Goal: Task Accomplishment & Management: Complete application form

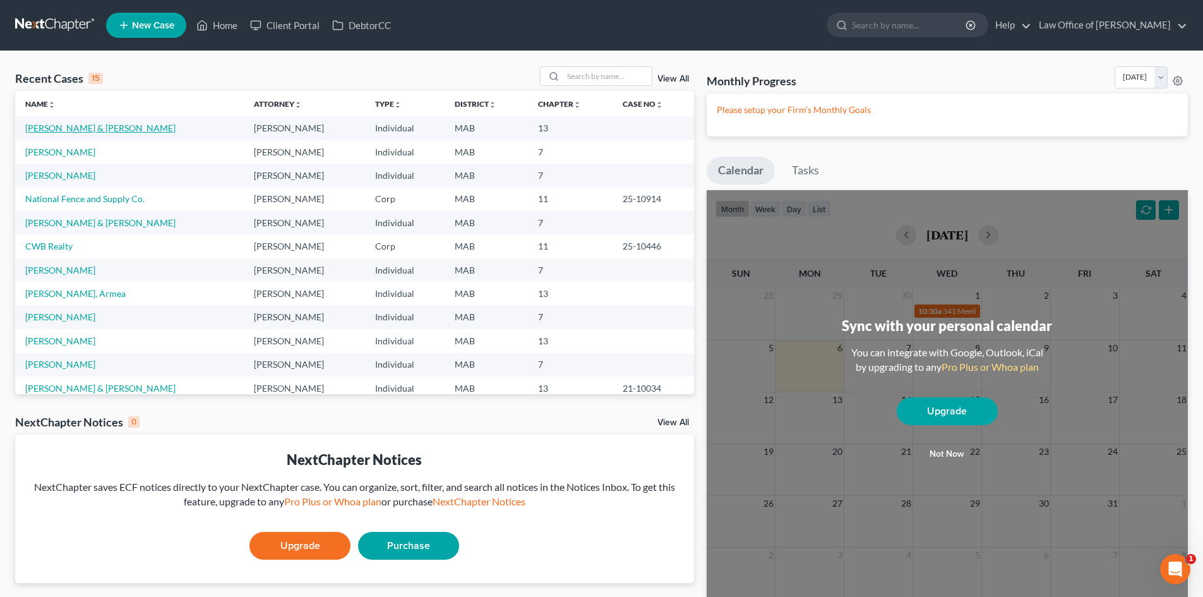
click at [80, 132] on link "[PERSON_NAME] & [PERSON_NAME]" at bounding box center [100, 127] width 150 height 11
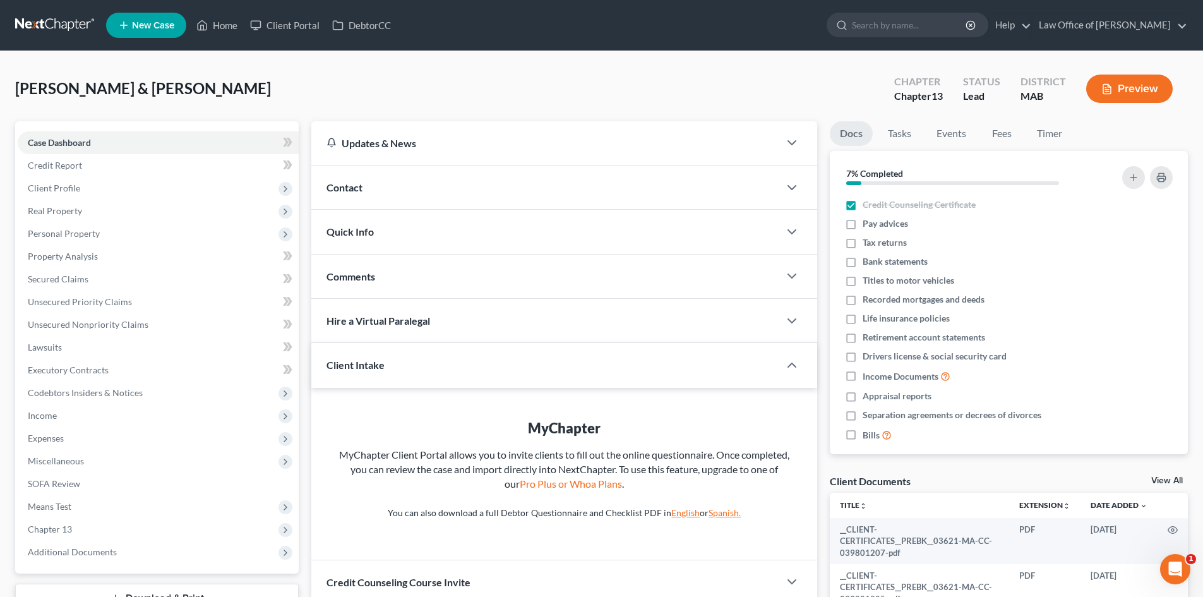
scroll to position [11, 0]
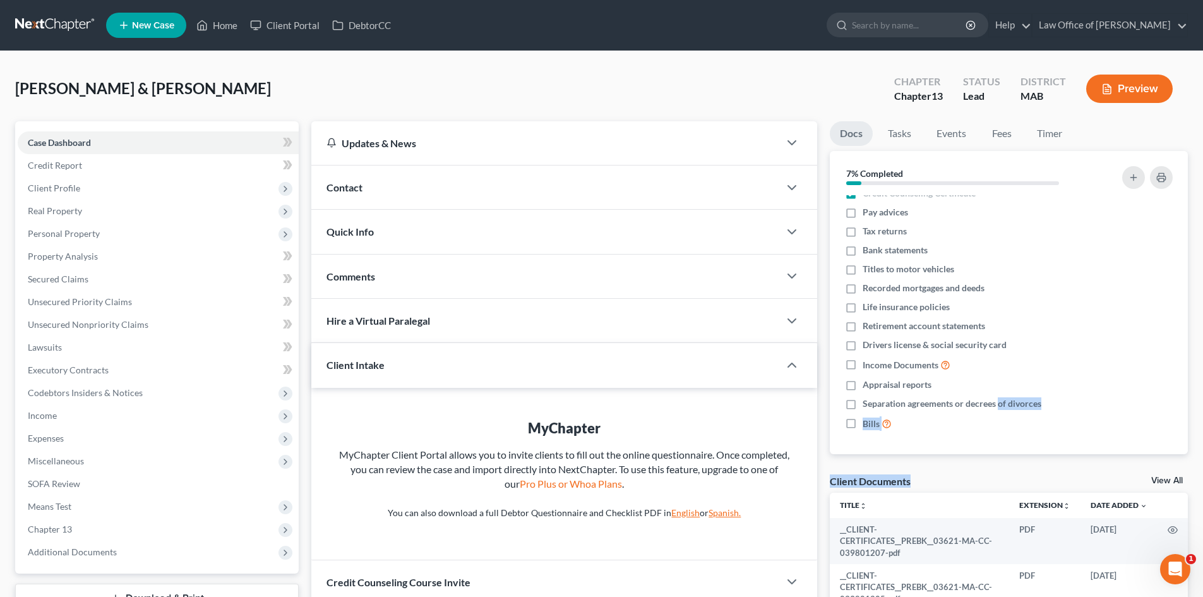
click at [989, 473] on div "Docs Tasks Events Fees Timer 7% Completed Nothing here yet! Credit Counseling C…" at bounding box center [1008, 385] width 371 height 528
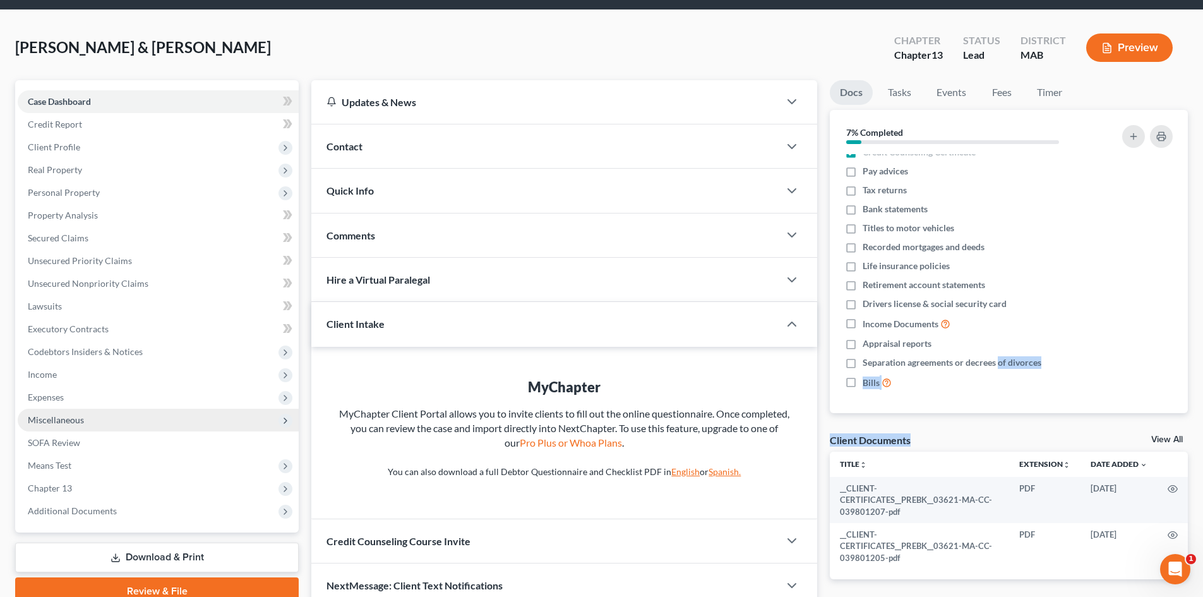
scroll to position [63, 0]
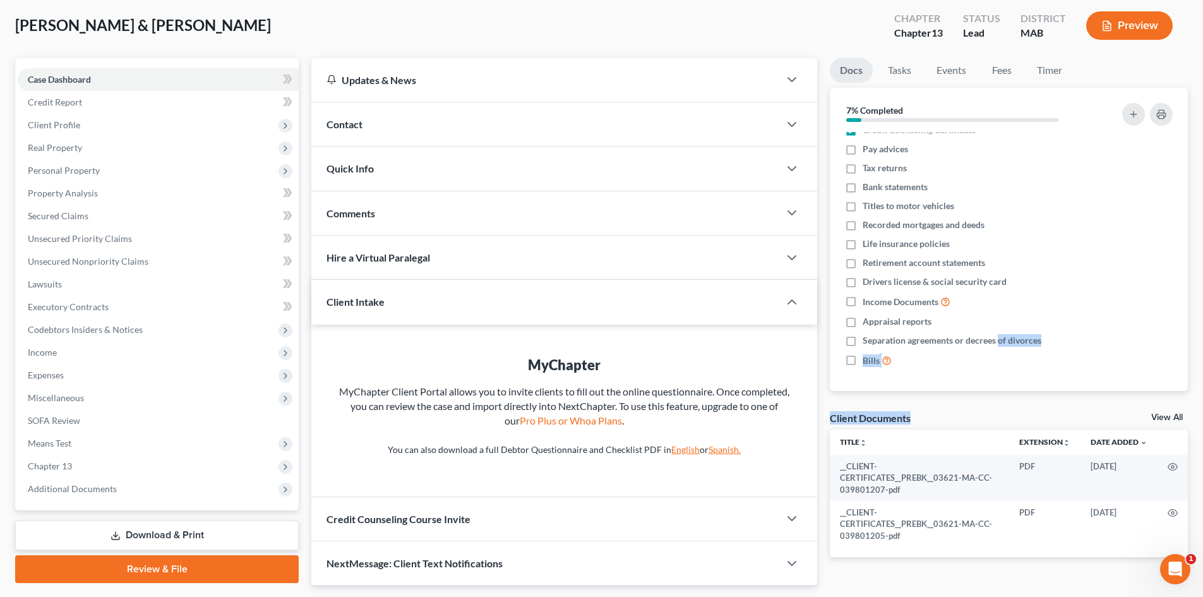
click at [186, 572] on link "Review & File" at bounding box center [157, 569] width 284 height 28
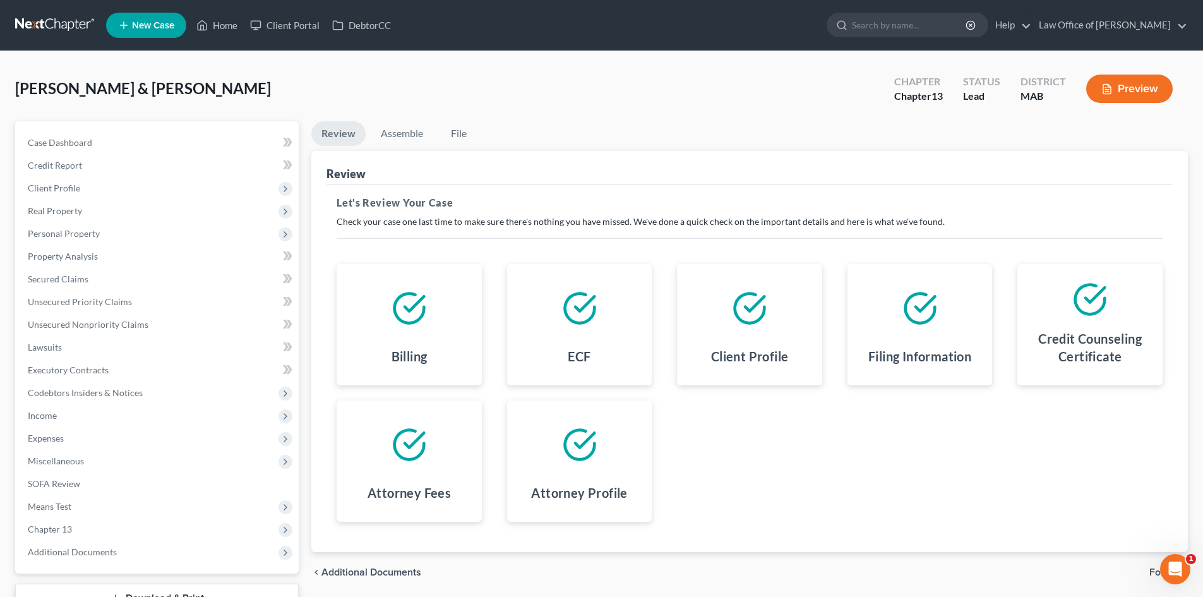
click at [422, 298] on polyline at bounding box center [414, 303] width 19 height 15
click at [411, 308] on polyline at bounding box center [414, 303] width 19 height 15
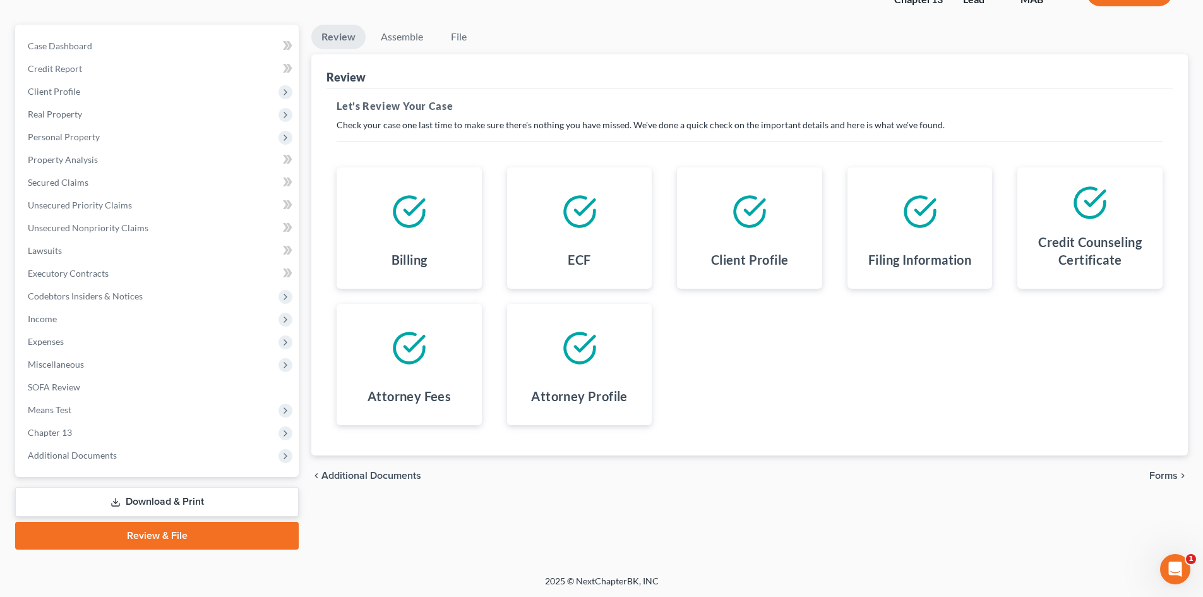
scroll to position [97, 0]
click at [417, 249] on div "Billing" at bounding box center [409, 261] width 125 height 33
click at [397, 261] on h4 "Billing" at bounding box center [409, 259] width 36 height 18
click at [1054, 207] on div at bounding box center [1089, 202] width 125 height 51
click at [198, 535] on link "Review & File" at bounding box center [157, 535] width 284 height 28
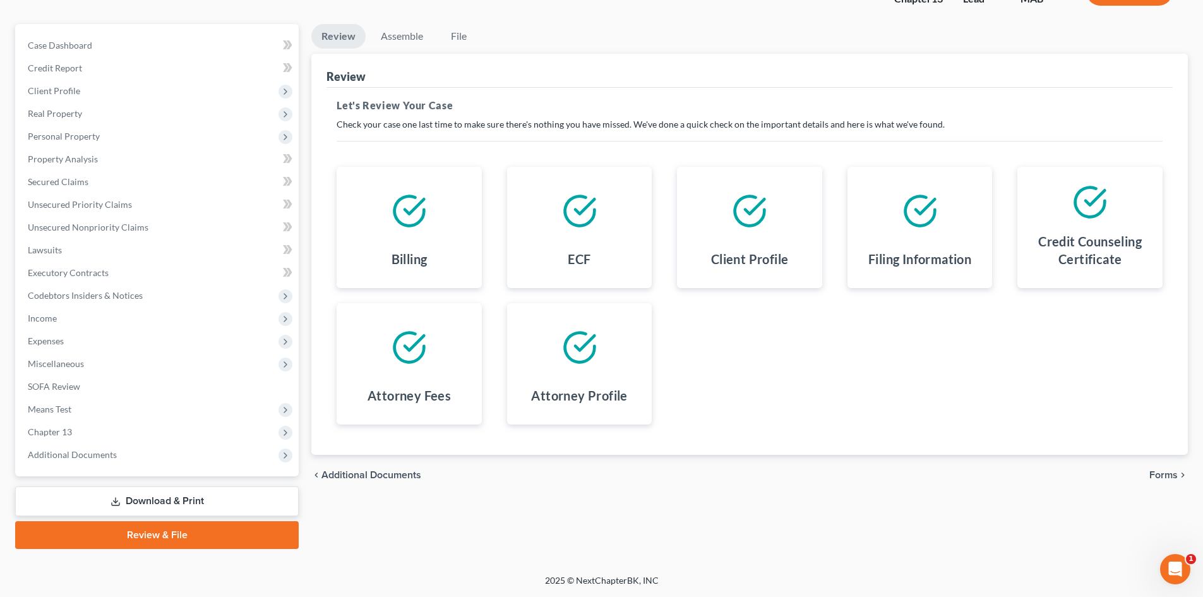
click at [347, 40] on link "Review" at bounding box center [338, 36] width 54 height 25
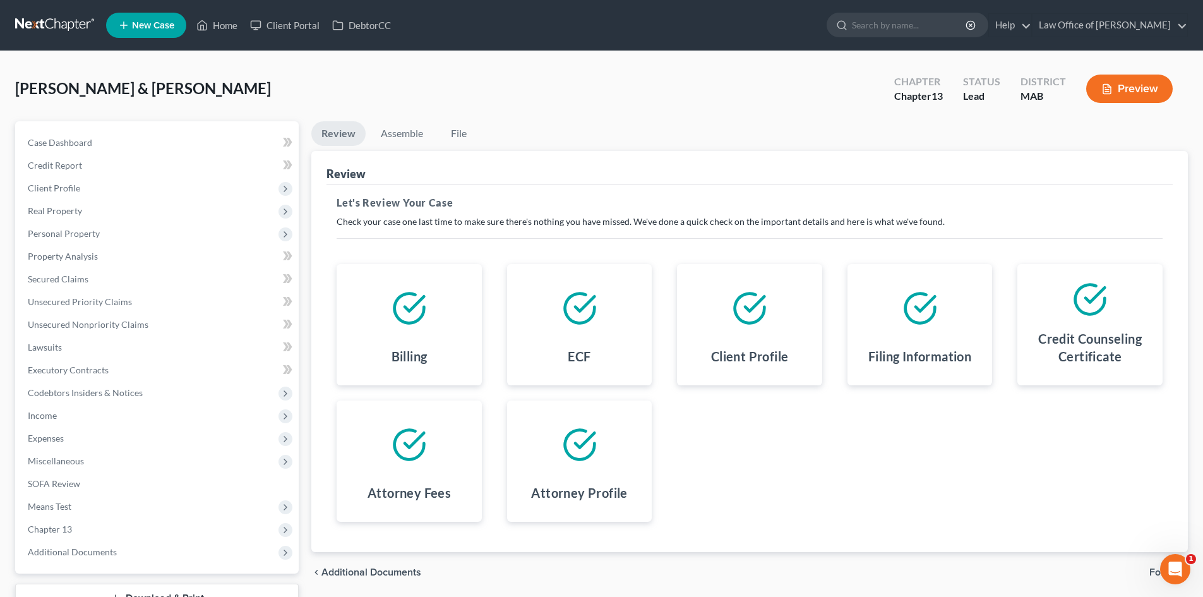
click at [1138, 93] on button "Preview" at bounding box center [1129, 89] width 87 height 28
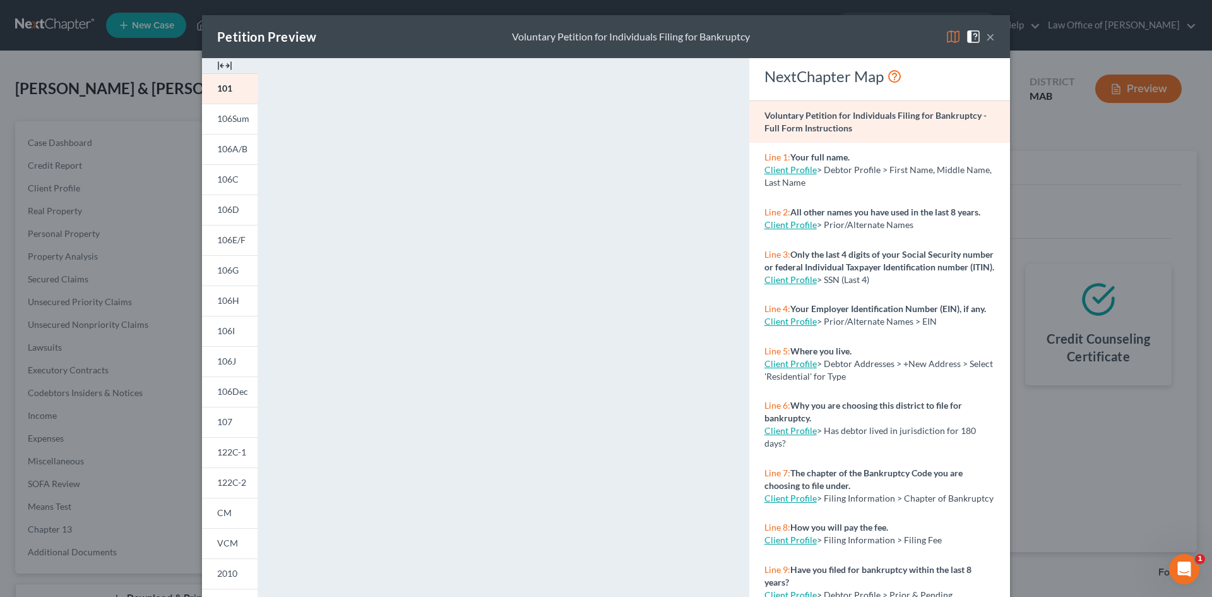
click at [785, 545] on link "Client Profile" at bounding box center [791, 539] width 52 height 11
select select "1"
select select "3"
select select "39"
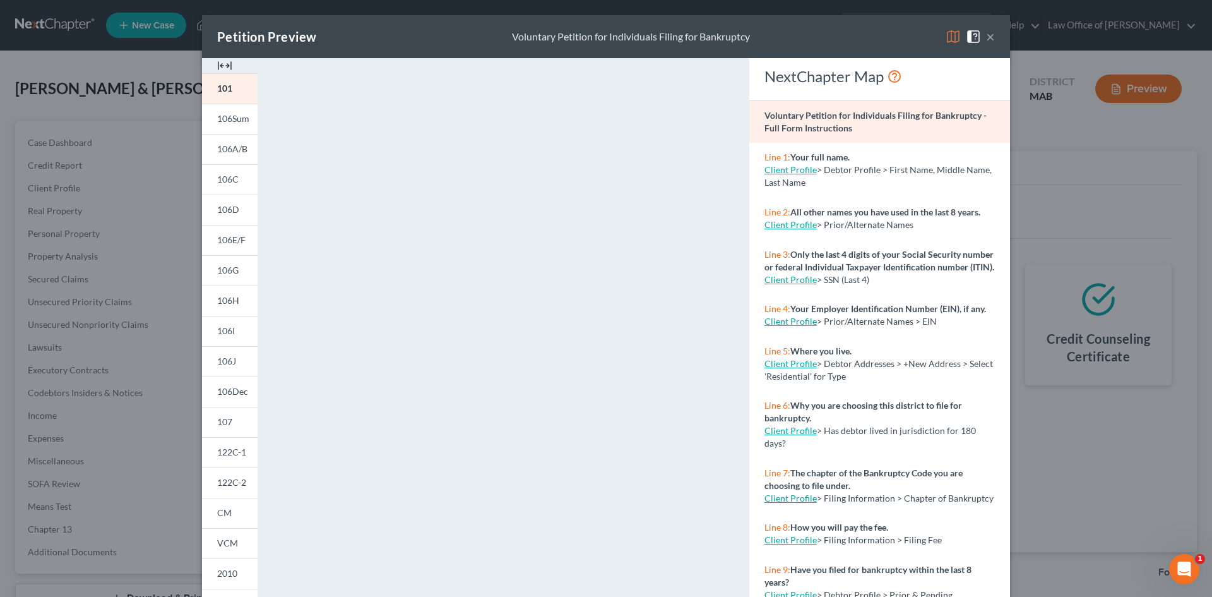
select select "0"
select select "22"
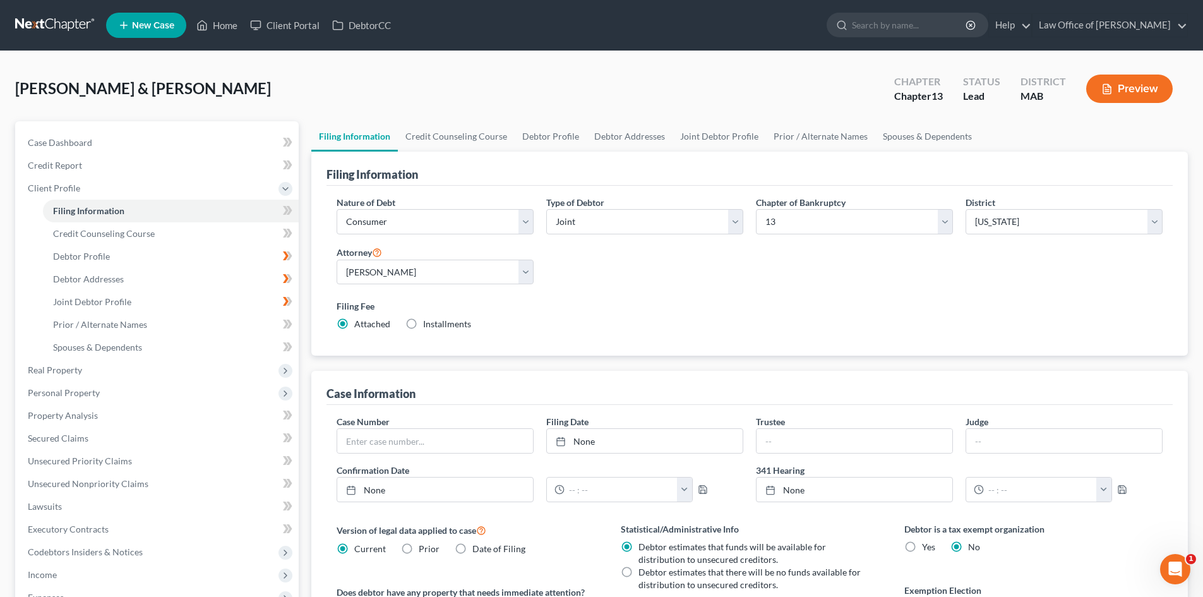
select select "1"
select select "3"
select select "39"
select select "0"
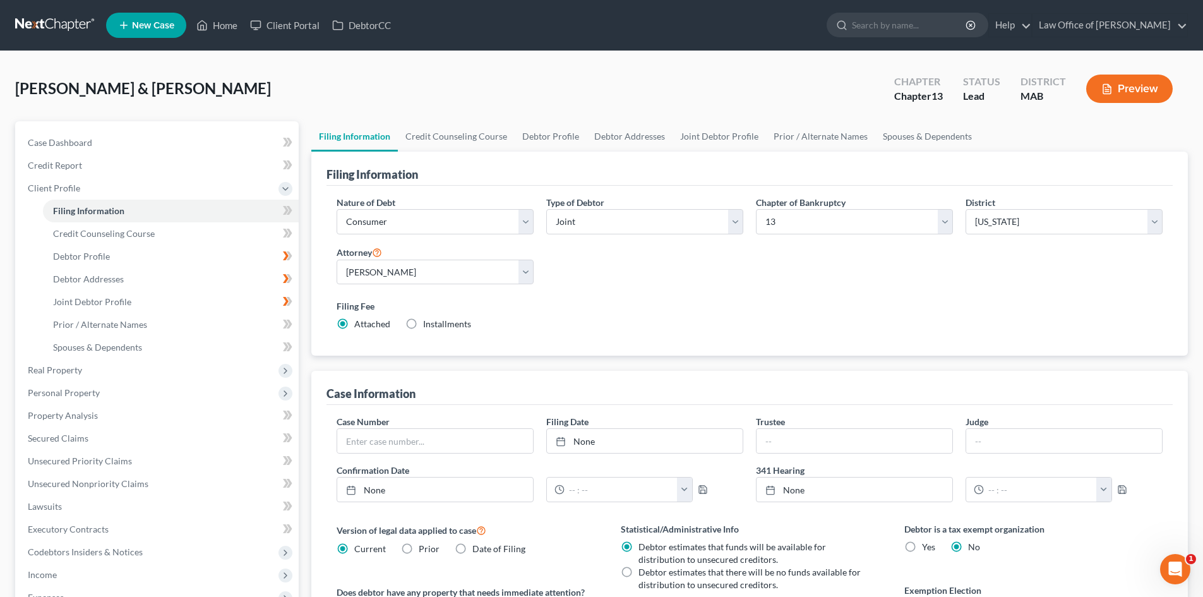
select select "22"
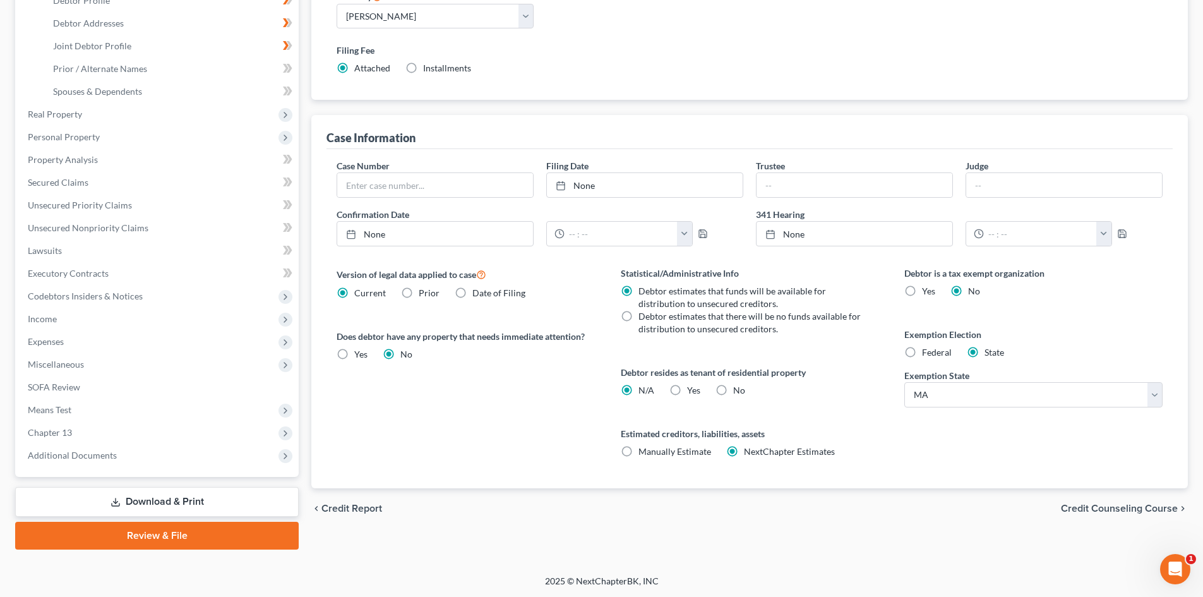
scroll to position [256, 0]
click at [177, 525] on link "Review & File" at bounding box center [157, 535] width 284 height 28
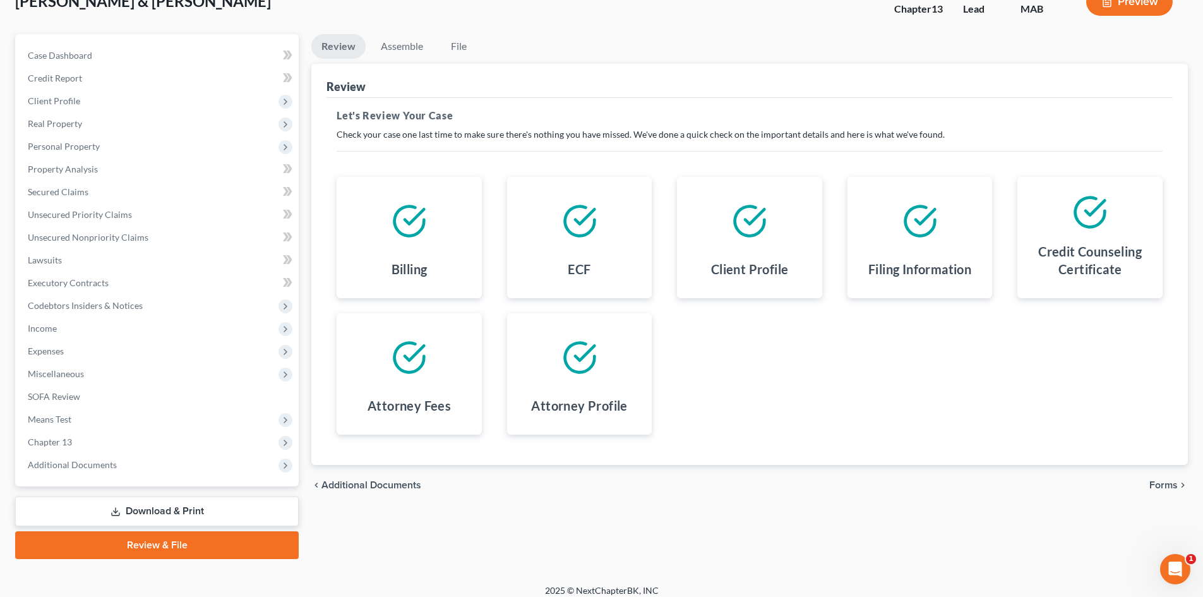
scroll to position [97, 0]
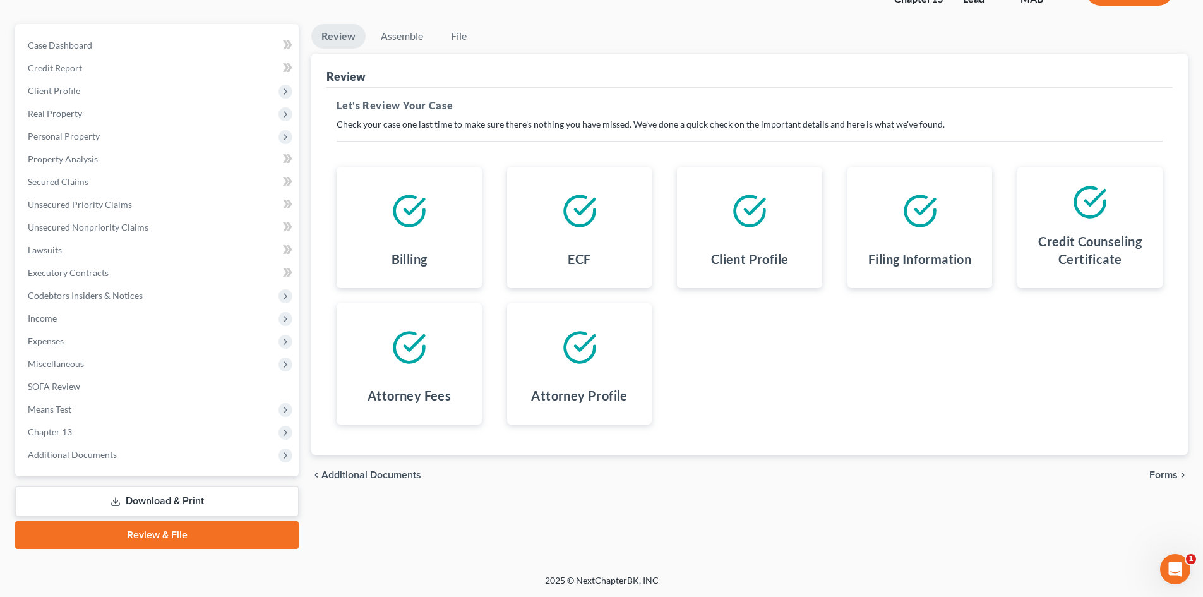
click at [1159, 474] on span "Forms" at bounding box center [1163, 475] width 28 height 10
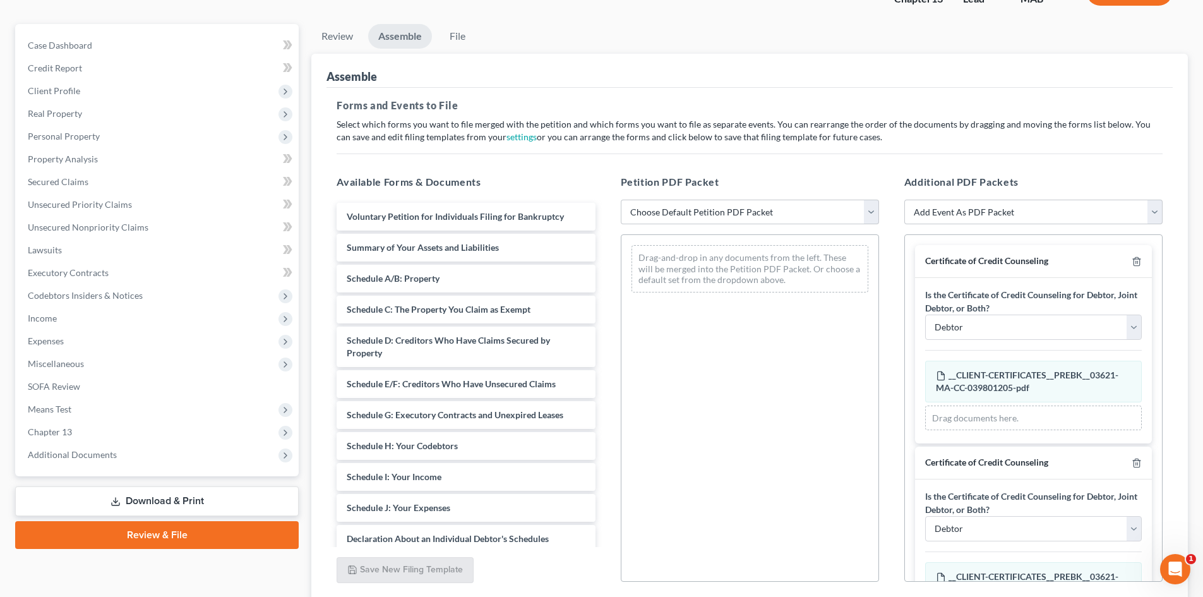
click at [222, 525] on link "Review & File" at bounding box center [157, 535] width 284 height 28
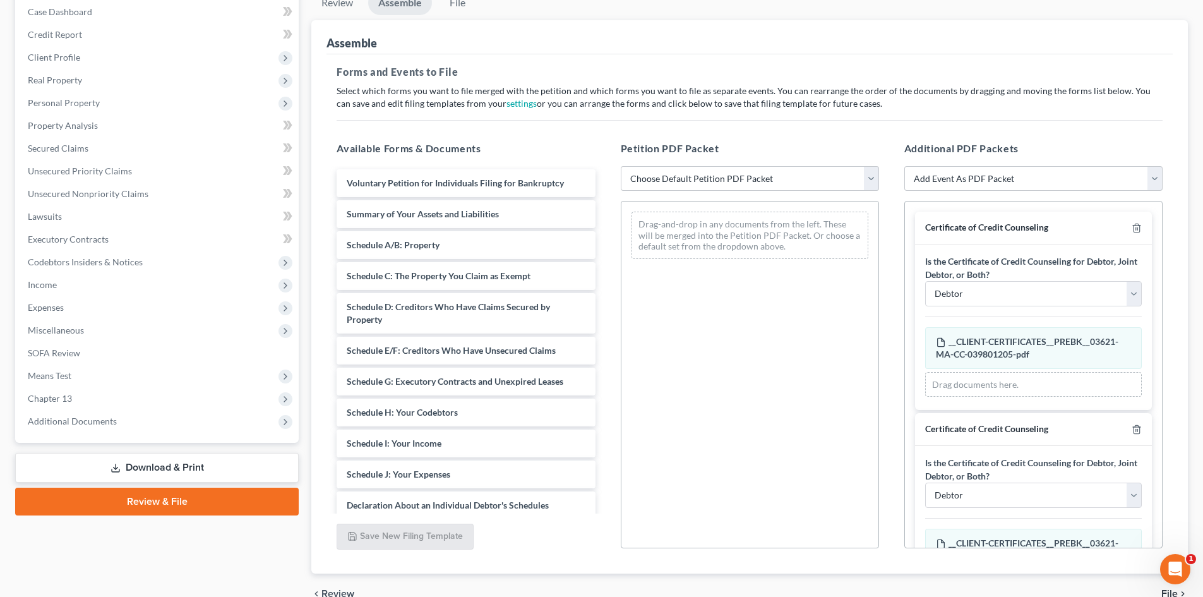
scroll to position [6, 0]
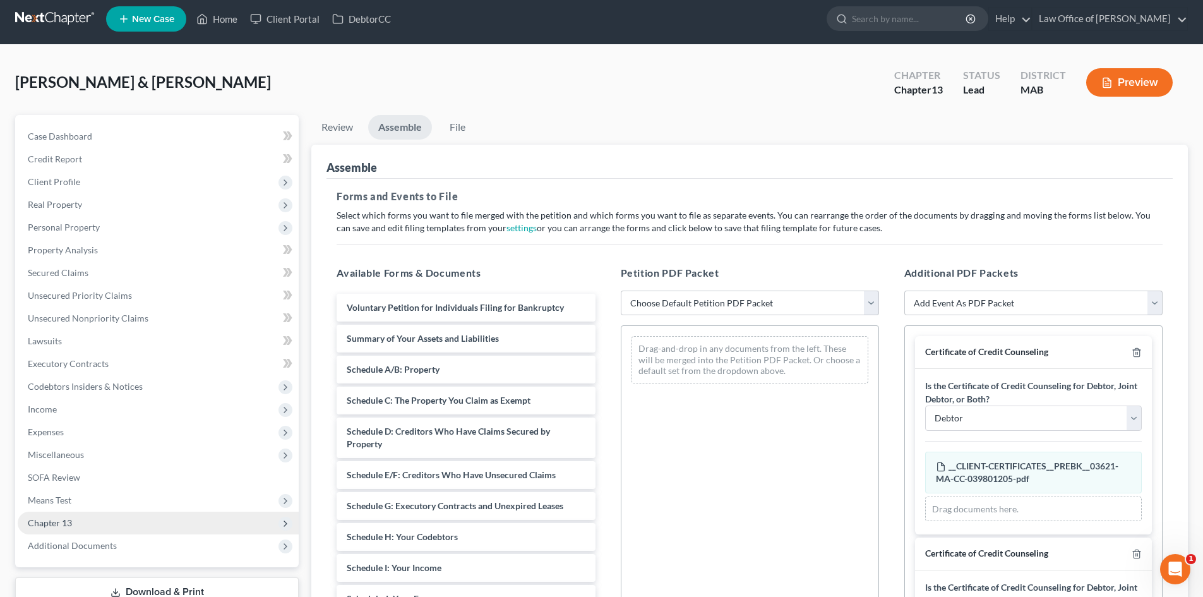
click at [63, 523] on span "Chapter 13" at bounding box center [50, 522] width 44 height 11
